Goal: Task Accomplishment & Management: Use online tool/utility

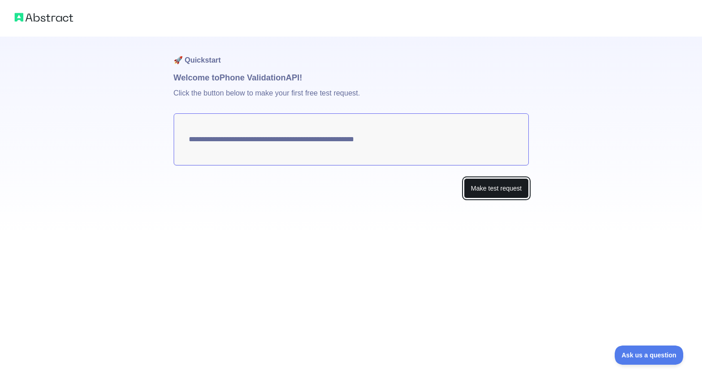
click at [477, 187] on button "Make test request" at bounding box center [496, 188] width 64 height 21
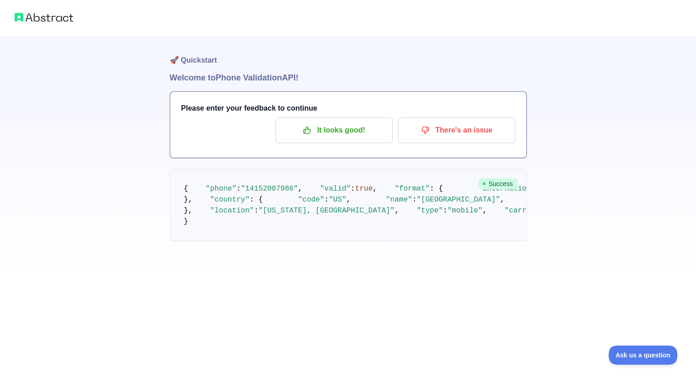
click at [466, 193] on pre "{ "phone" : "[PHONE_NUMBER]" , "valid" : true , "format" : { "international" : …" at bounding box center [348, 205] width 357 height 72
click at [344, 128] on p "It looks good!" at bounding box center [333, 131] width 103 height 16
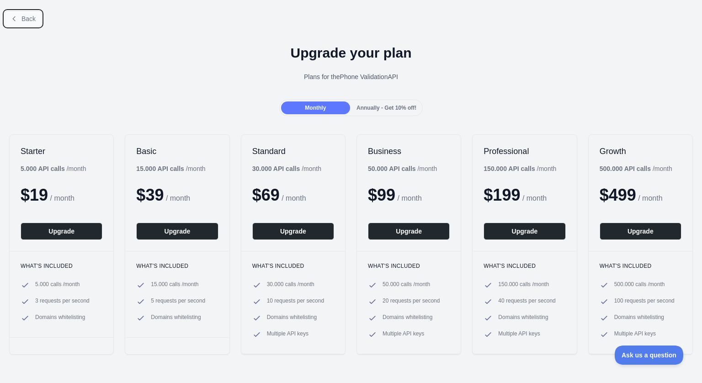
click at [33, 23] on button "Back" at bounding box center [23, 19] width 37 height 16
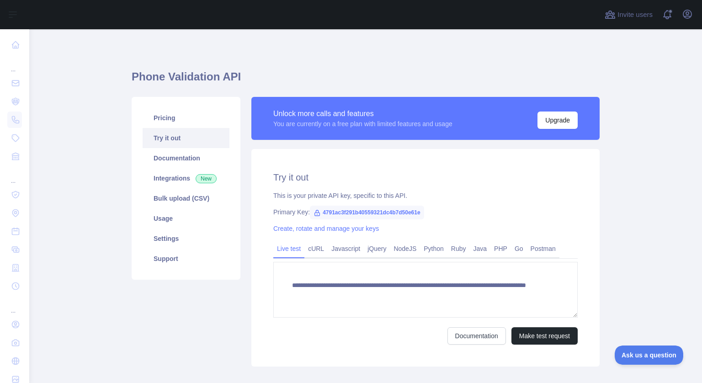
click at [368, 212] on span "4791ac3f291b40559321dc4b7d50e61e" at bounding box center [367, 213] width 114 height 14
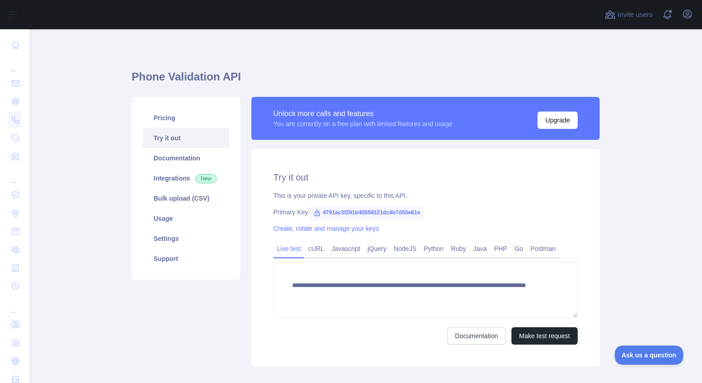
click at [368, 212] on span "4791ac3f291b40559321dc4b7d50e61e" at bounding box center [367, 213] width 114 height 14
copy span "4791ac3f291b40559321dc4b7d50e61e"
